Goal: Transaction & Acquisition: Purchase product/service

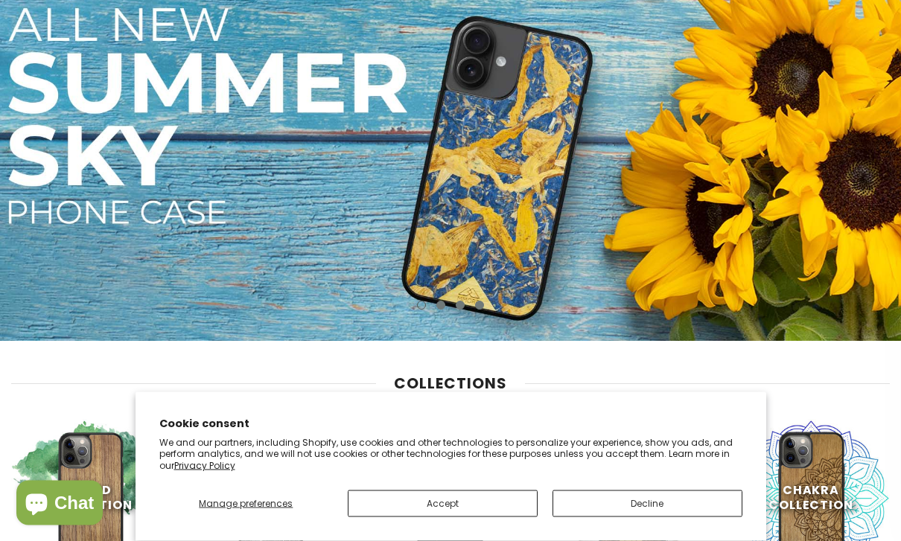
scroll to position [532, 0]
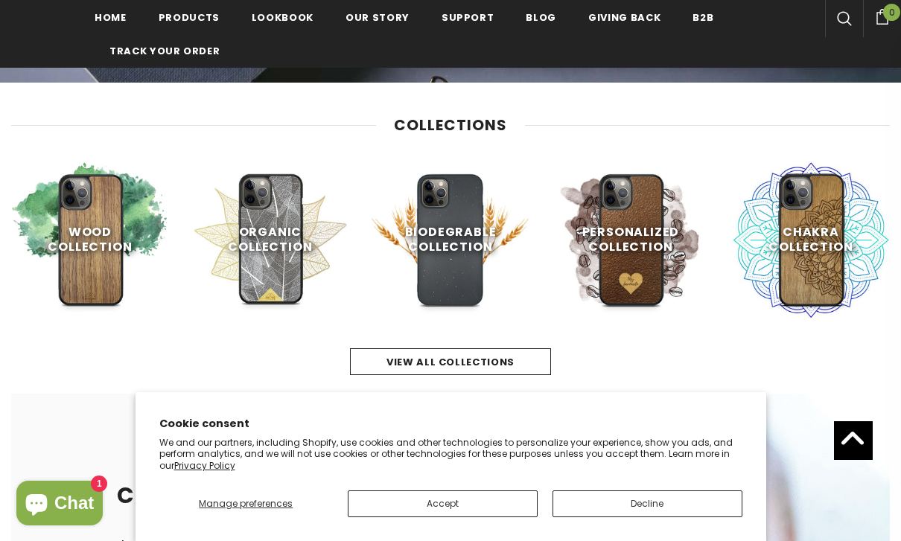
click at [681, 518] on button "Decline" at bounding box center [648, 504] width 190 height 27
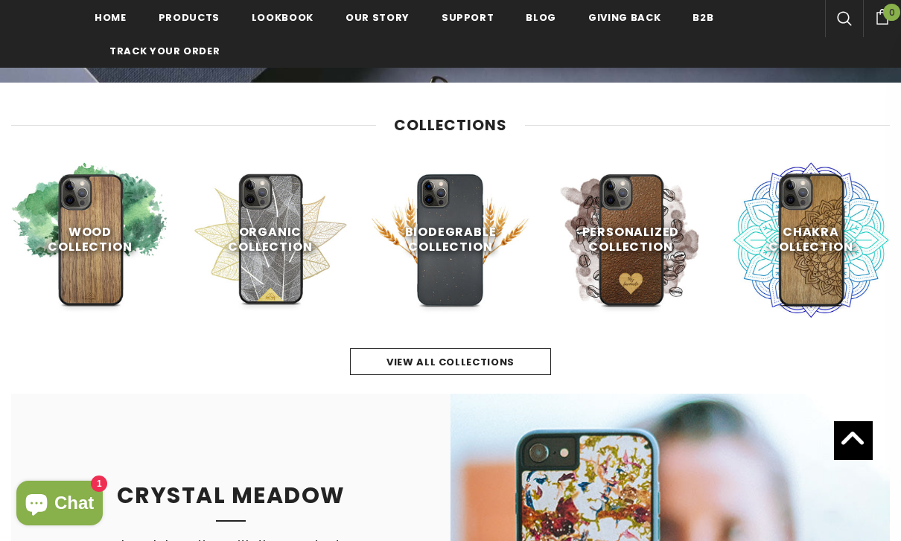
scroll to position [532, 0]
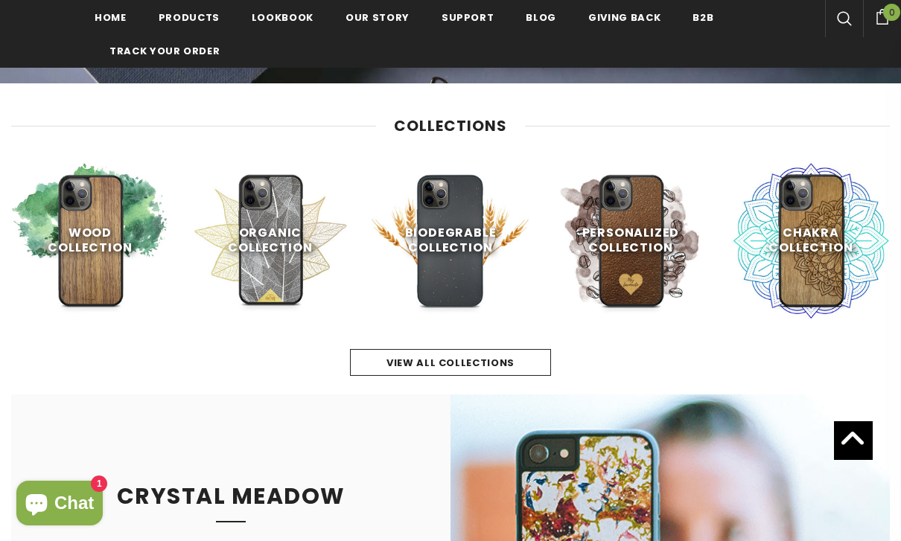
click at [93, 299] on span "Shop Now" at bounding box center [90, 306] width 61 height 14
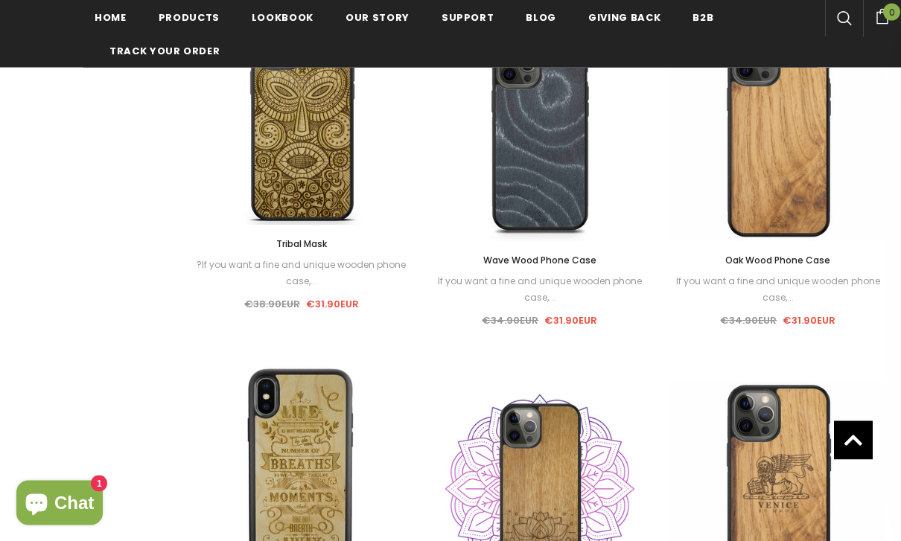
scroll to position [1472, 0]
click at [806, 228] on link "Quick View" at bounding box center [778, 233] width 216 height 15
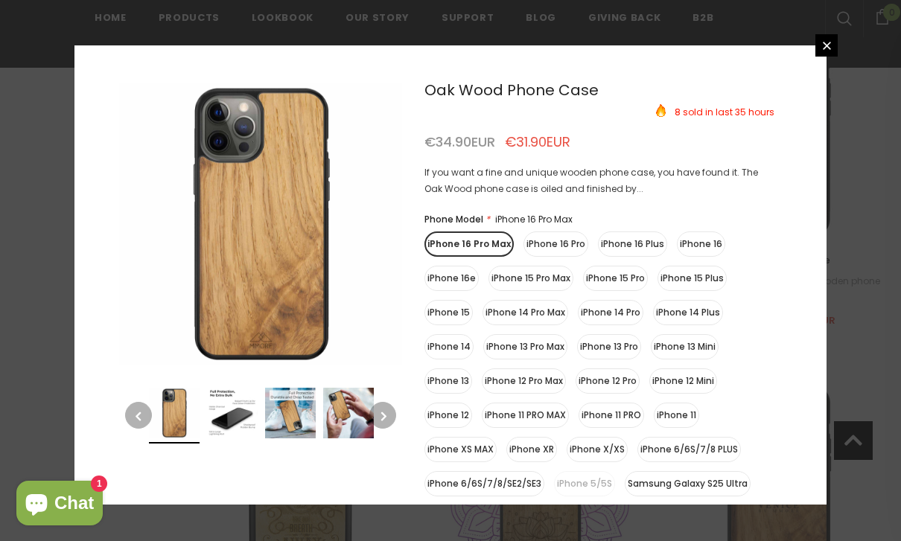
click at [814, 203] on div "8" at bounding box center [450, 275] width 752 height 460
click at [567, 249] on label "iPhone 16 Pro" at bounding box center [556, 244] width 65 height 25
click at [0, 0] on input "iPhone 16 Pro" at bounding box center [0, 0] width 0 height 0
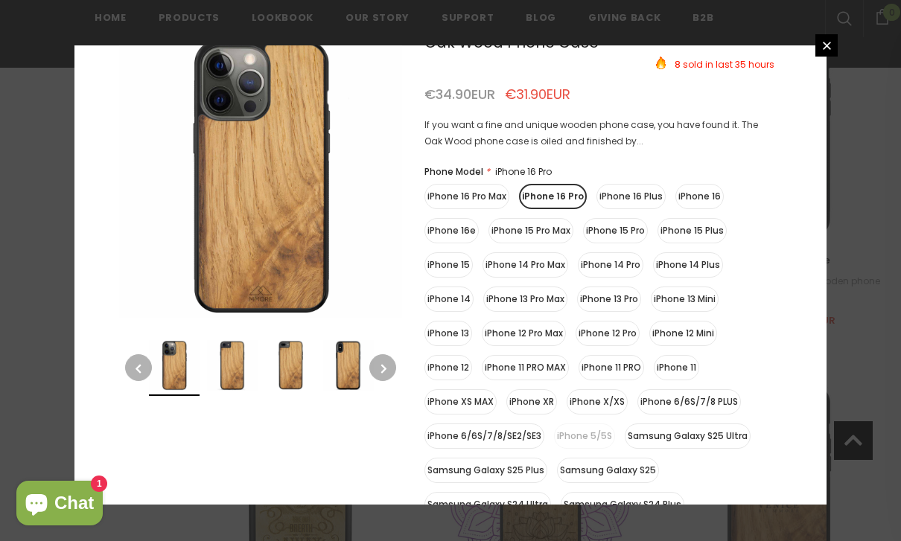
scroll to position [51, 0]
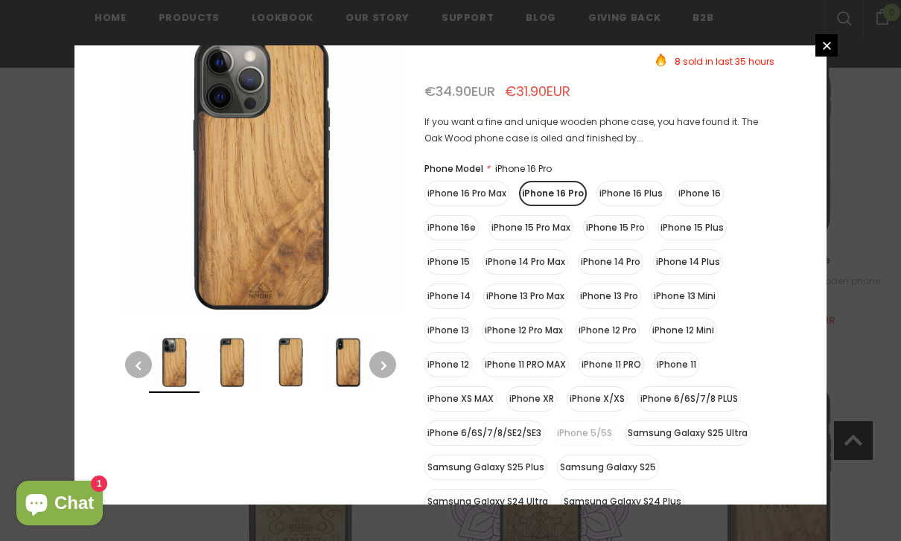
click at [218, 368] on img at bounding box center [232, 362] width 51 height 51
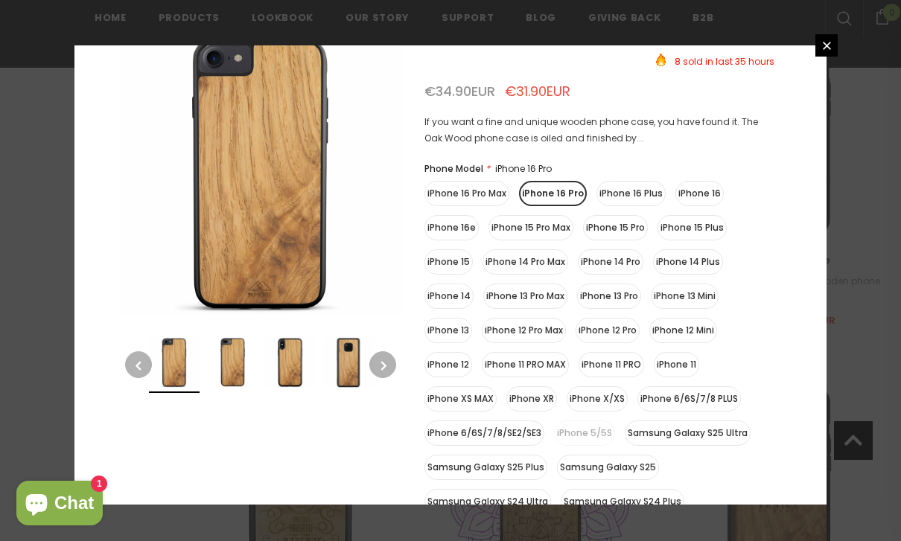
click at [247, 366] on img at bounding box center [232, 362] width 51 height 51
click at [267, 364] on img at bounding box center [290, 362] width 51 height 51
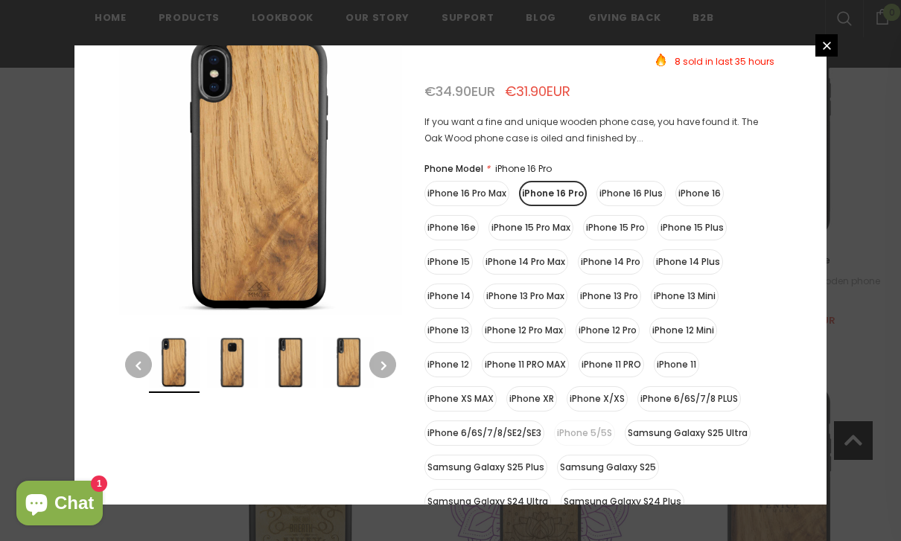
click at [294, 363] on img at bounding box center [290, 362] width 51 height 51
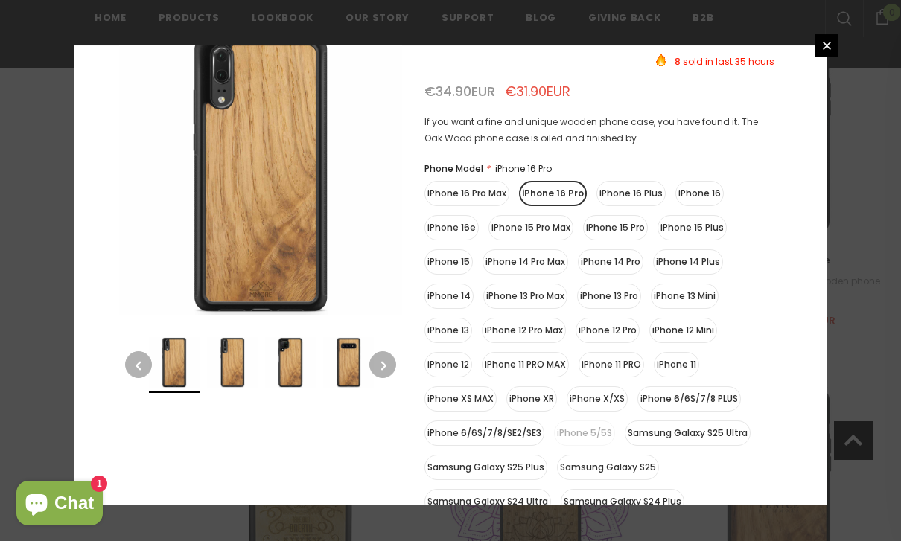
click at [310, 363] on img at bounding box center [290, 362] width 51 height 51
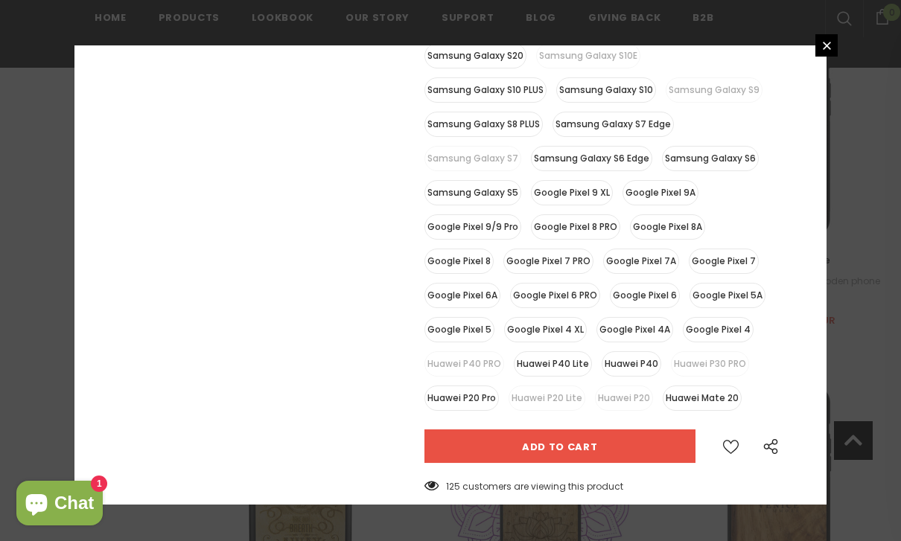
scroll to position [804, 0]
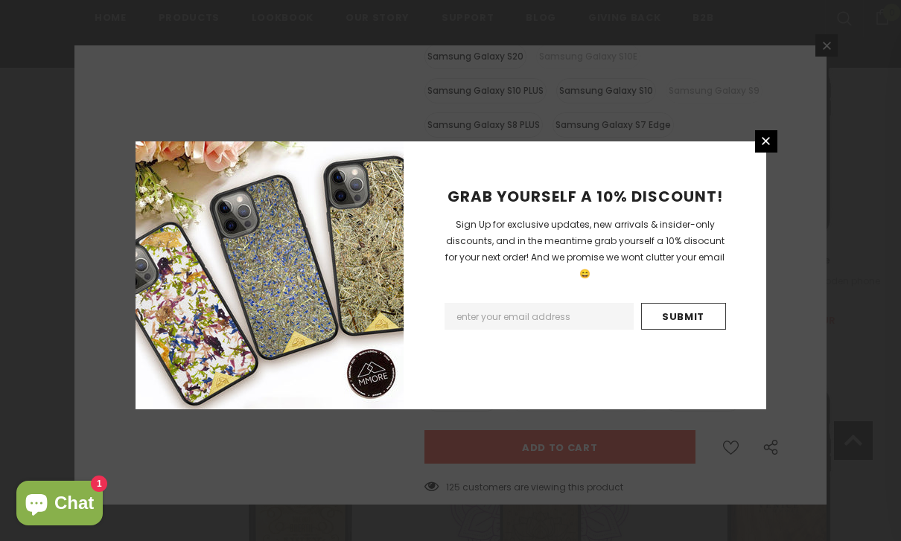
click at [761, 147] on icon at bounding box center [766, 141] width 13 height 13
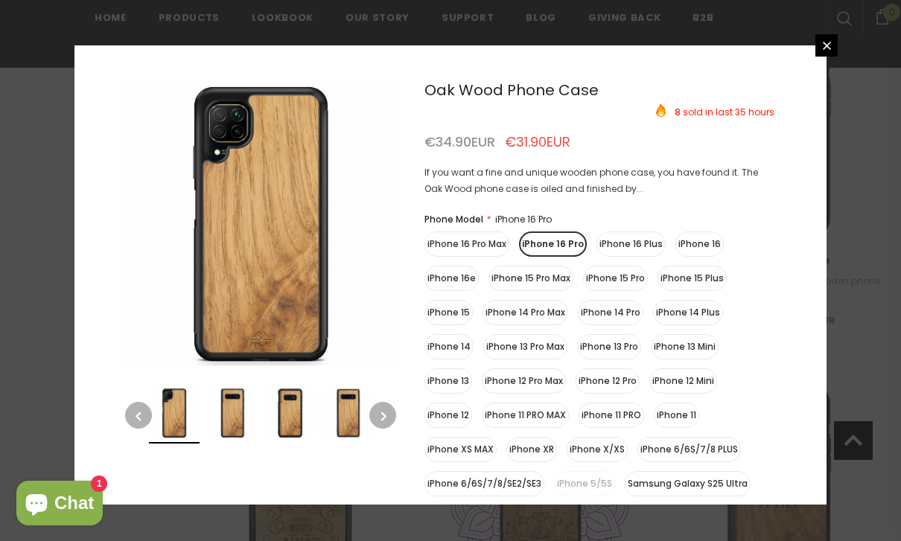
scroll to position [0, 0]
click at [608, 190] on div "If you want a fine and unique wooden phone case, you have found it. The Oak Woo…" at bounding box center [599, 181] width 350 height 33
click at [620, 187] on div "If you want a fine and unique wooden phone case, you have found it. The Oak Woo…" at bounding box center [599, 181] width 350 height 33
click at [821, 57] on link at bounding box center [826, 45] width 22 height 22
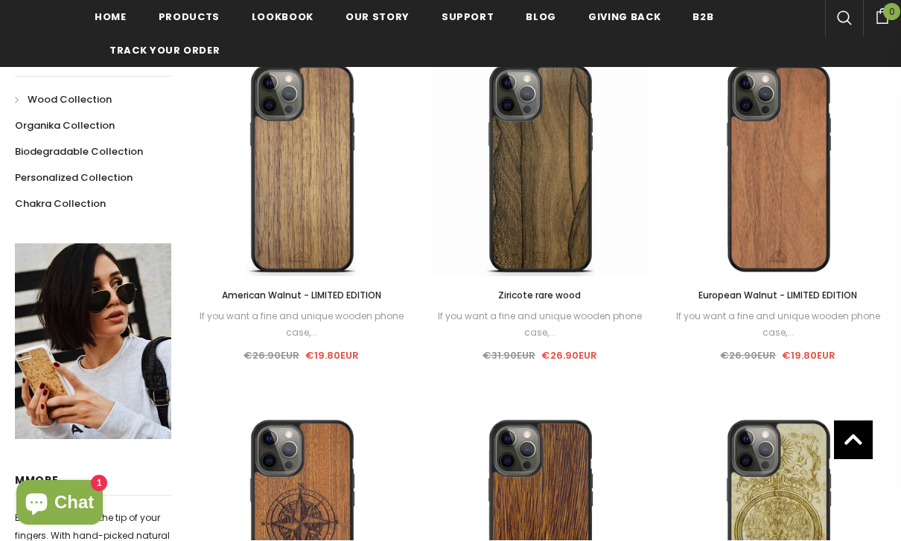
scroll to position [369, 0]
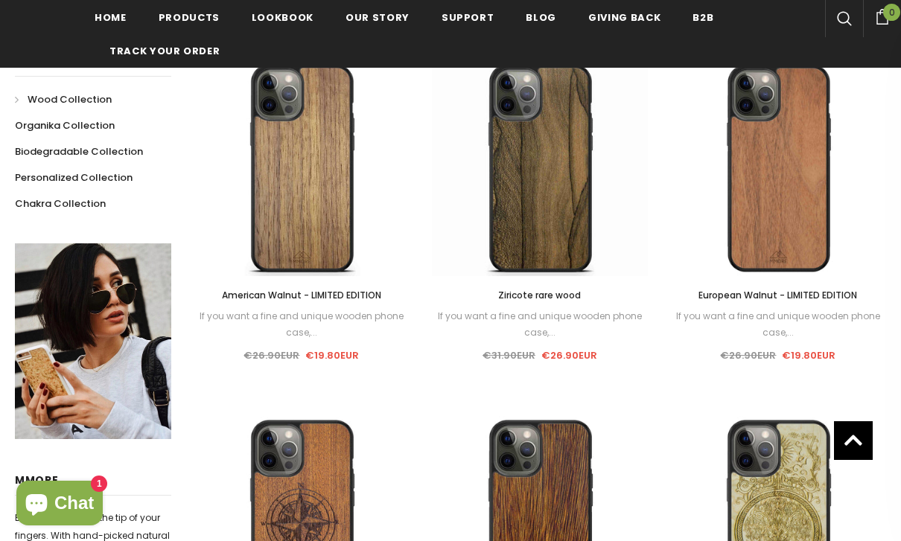
click at [803, 293] on span "European Walnut - LIMITED EDITION" at bounding box center [778, 295] width 159 height 13
click at [822, 299] on span "European Walnut - LIMITED EDITION" at bounding box center [778, 295] width 159 height 13
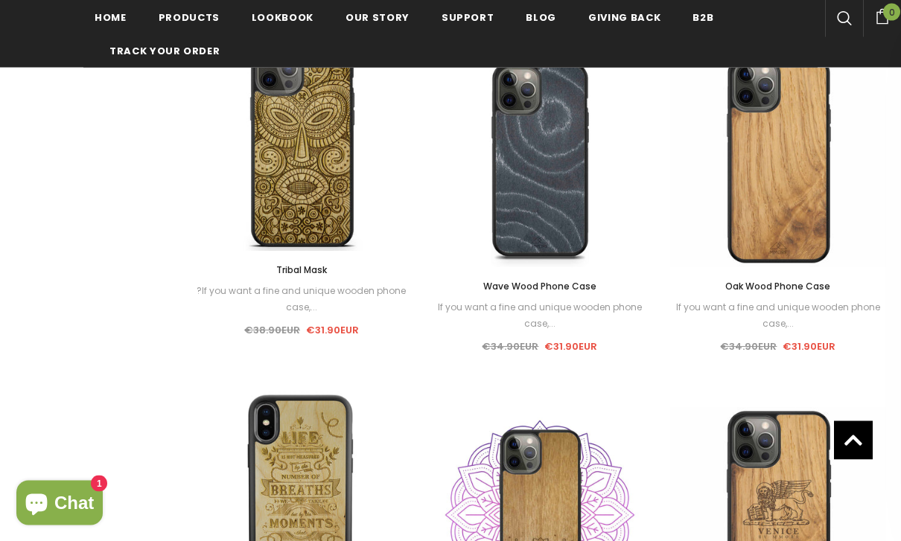
scroll to position [1470, 0]
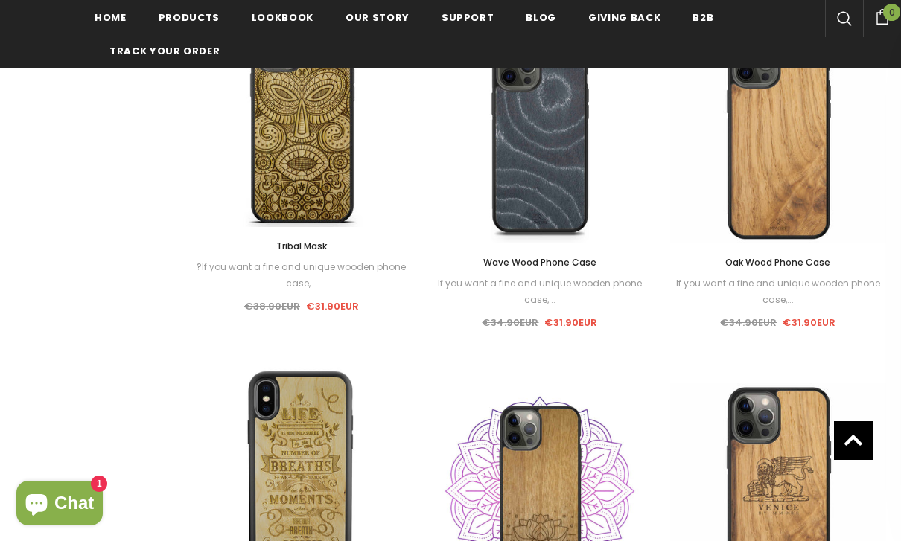
click at [801, 269] on span "Oak Wood Phone Case" at bounding box center [777, 262] width 105 height 13
click at [795, 256] on span "Oak Wood Phone Case" at bounding box center [777, 262] width 105 height 13
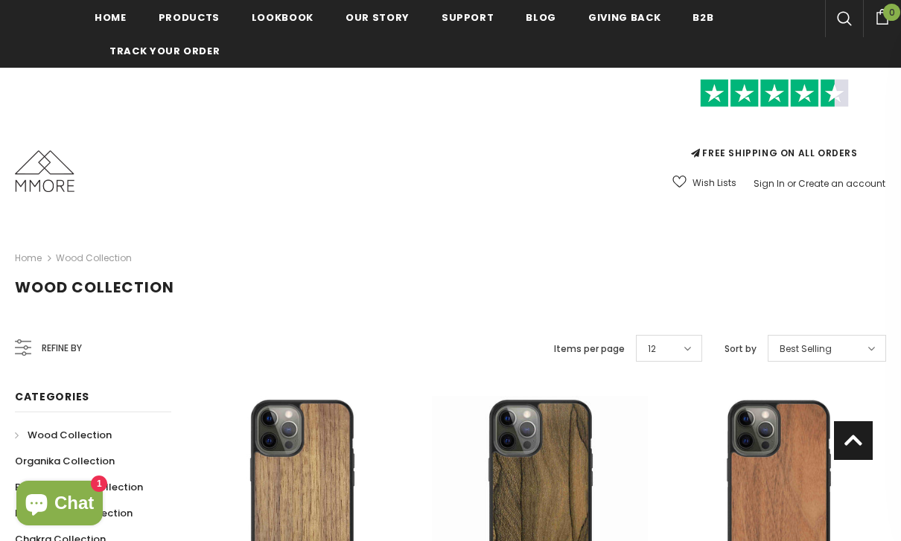
scroll to position [1518, 0]
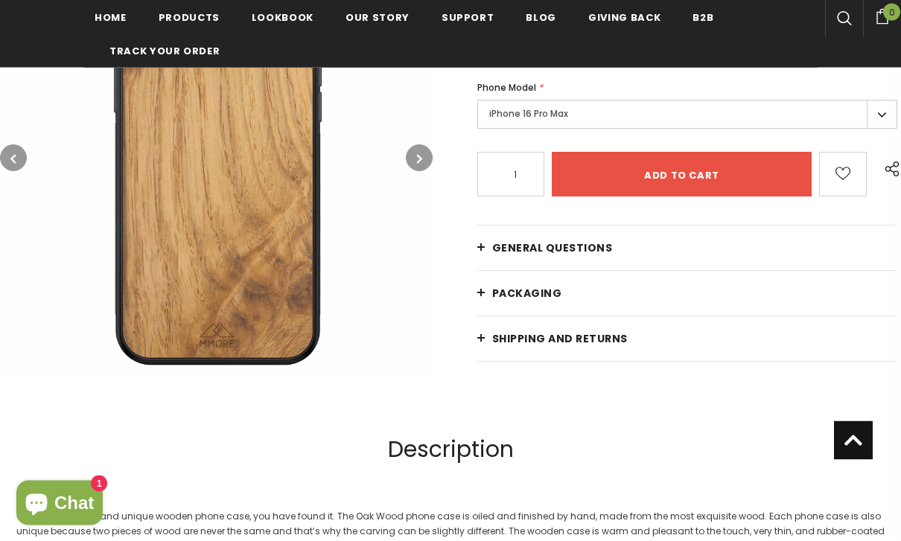
scroll to position [370, 0]
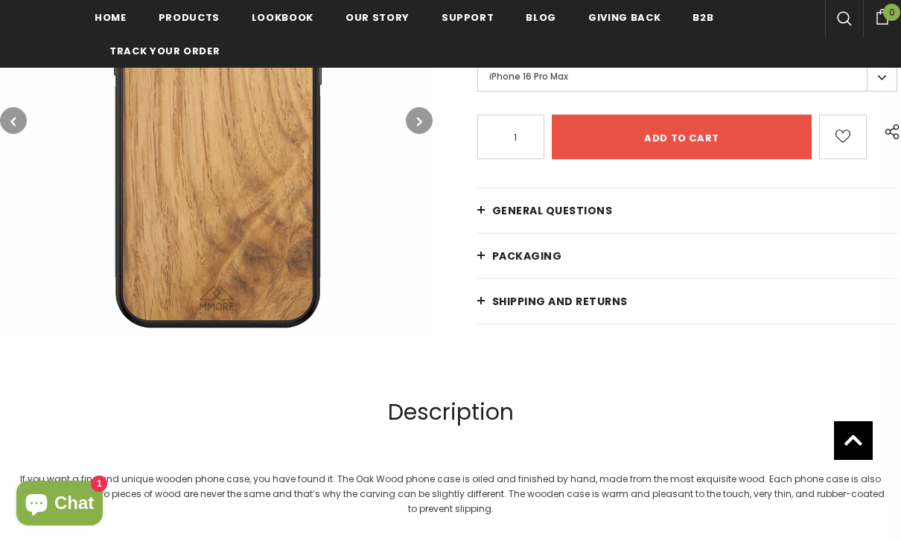
click at [762, 224] on link "General Questions" at bounding box center [687, 210] width 420 height 45
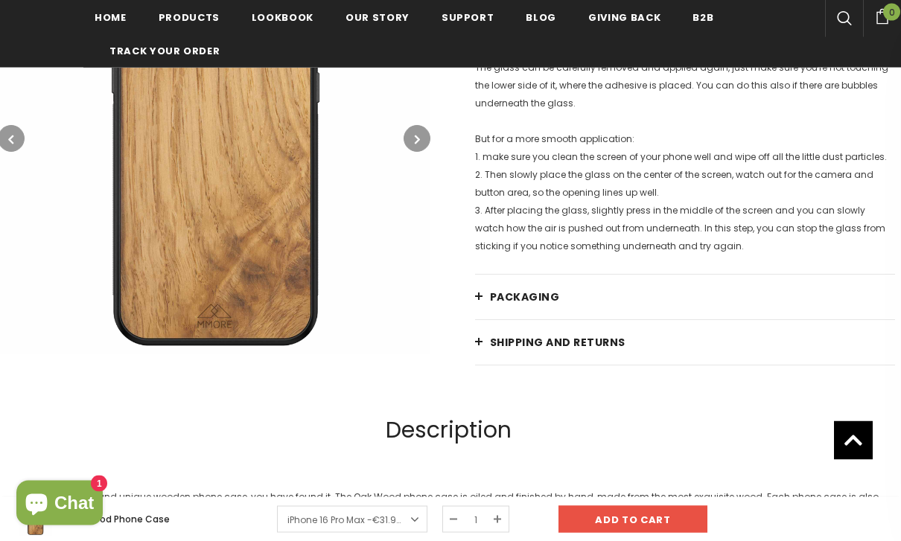
scroll to position [1996, 2]
